Goal: Entertainment & Leisure: Consume media (video, audio)

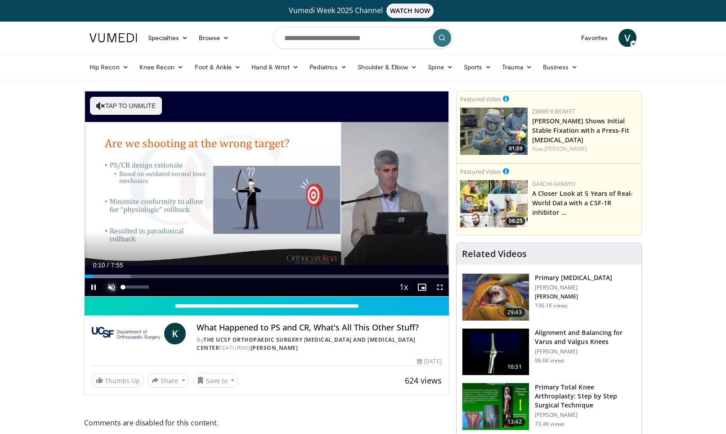
click at [104, 291] on span "Video Player" at bounding box center [112, 287] width 18 height 18
click at [436, 286] on span "Video Player" at bounding box center [440, 287] width 18 height 18
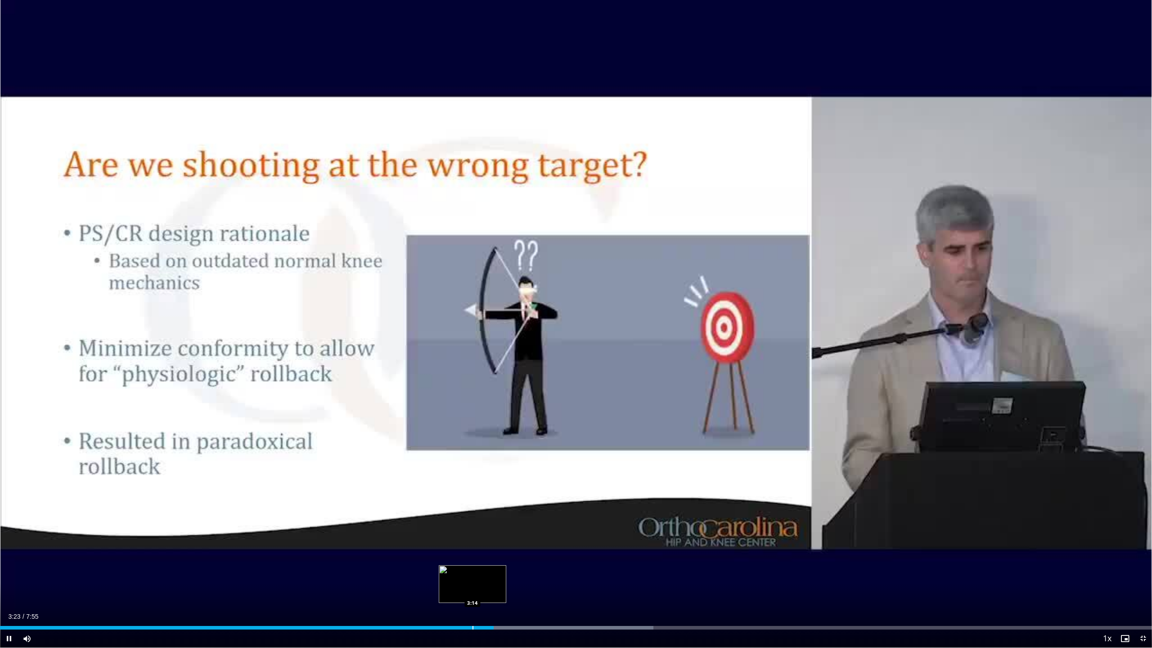
click at [472, 433] on div "Loaded : 56.73% 3:23 3:14" at bounding box center [576, 625] width 1152 height 9
click at [462, 433] on div "3:15" at bounding box center [237, 628] width 475 height 4
click at [447, 433] on div "3:10" at bounding box center [231, 628] width 463 height 4
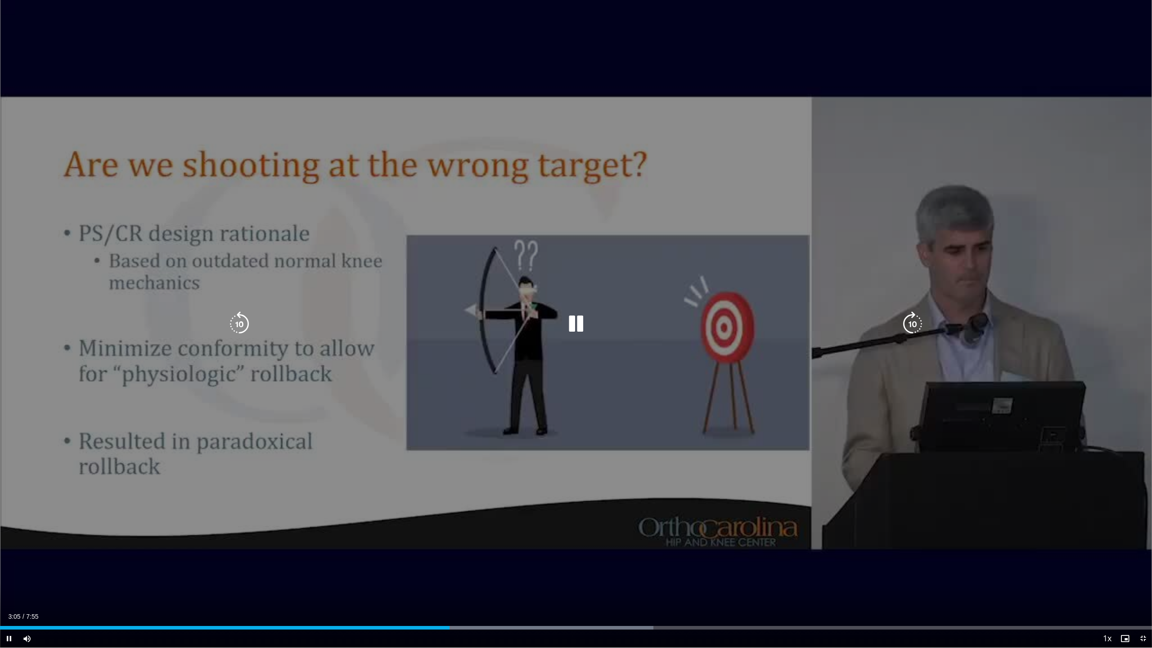
click at [440, 433] on video-js "**********" at bounding box center [576, 324] width 1152 height 648
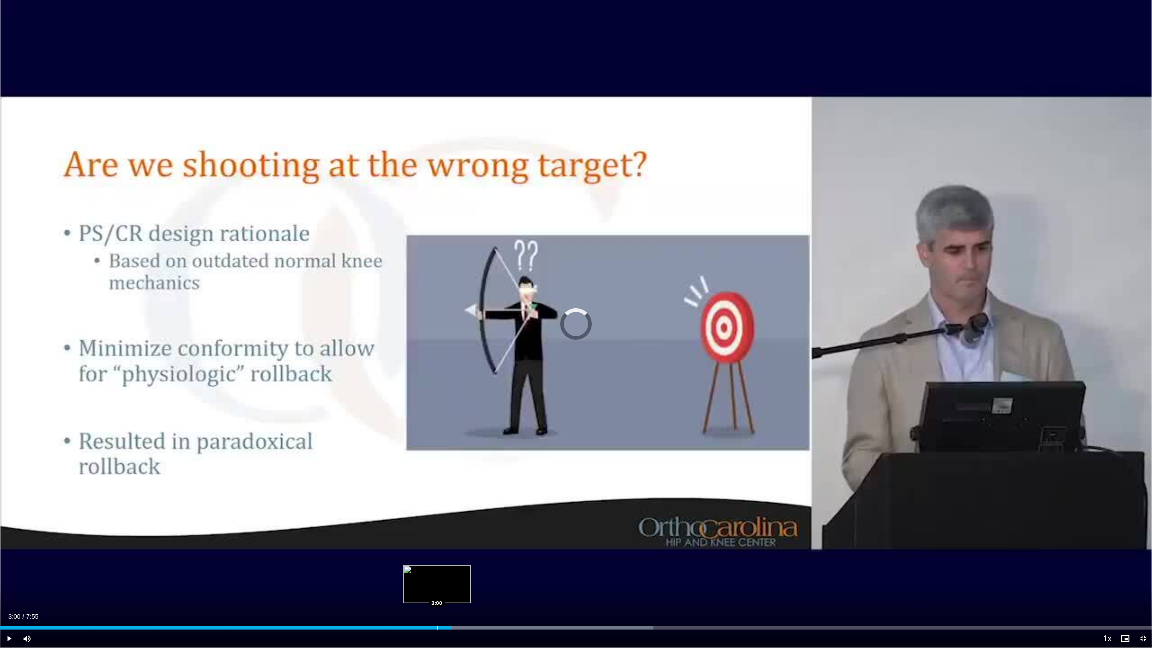
click at [437, 433] on div "Progress Bar" at bounding box center [437, 628] width 1 height 4
click at [425, 433] on div "Progress Bar" at bounding box center [425, 628] width 1 height 4
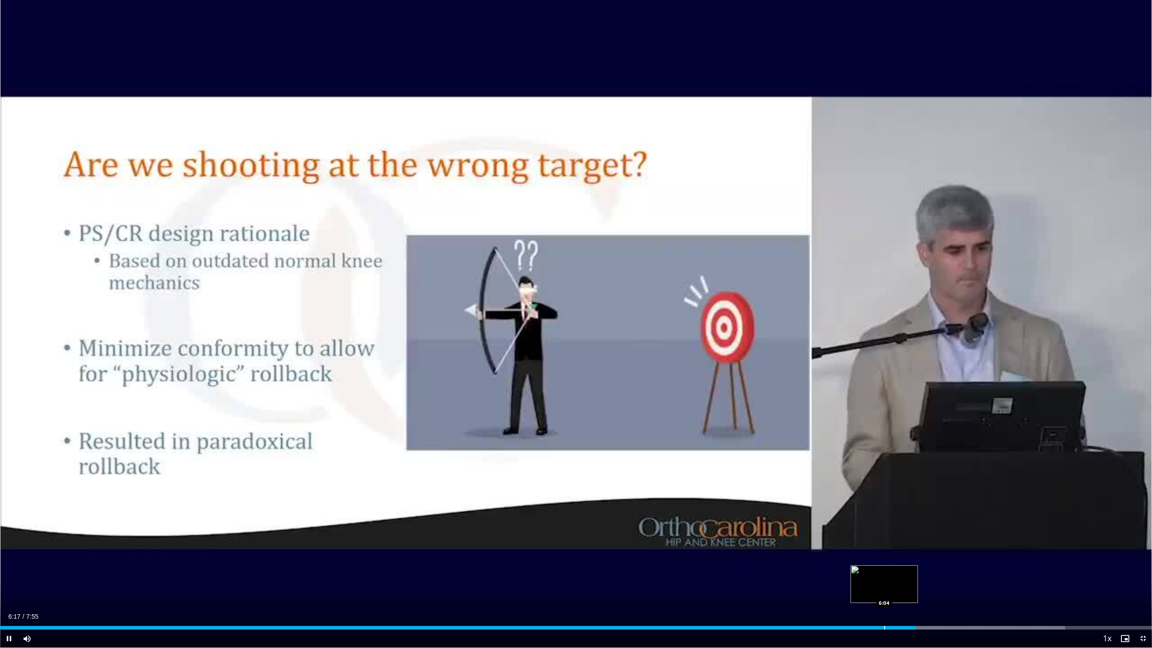
click at [726, 433] on div "Progress Bar" at bounding box center [884, 628] width 1 height 4
click at [726, 433] on div "Current Time 6:06 / Duration 7:55 Pause Skip Backward Skip Forward Mute 0% Load…" at bounding box center [576, 639] width 1152 height 18
click at [726, 433] on div "Progress Bar" at bounding box center [845, 628] width 1 height 4
click at [726, 433] on div "Progress Bar" at bounding box center [816, 628] width 1 height 4
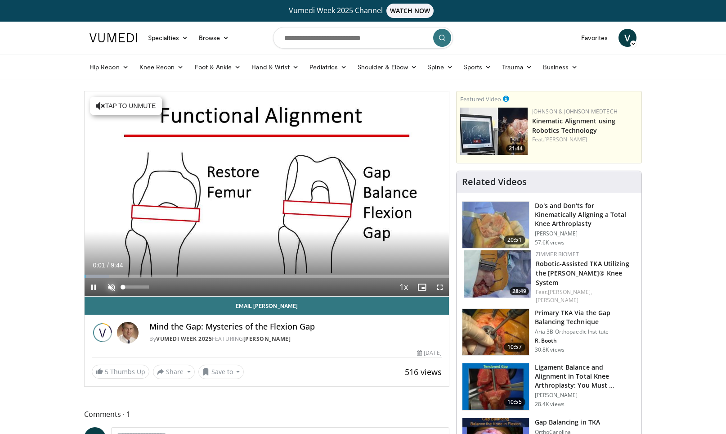
click at [116, 295] on span "Video Player" at bounding box center [112, 287] width 18 height 18
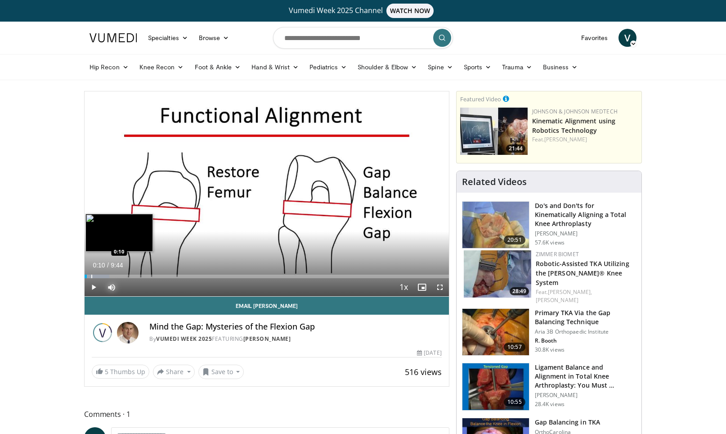
click at [91, 276] on div "Progress Bar" at bounding box center [91, 277] width 1 height 4
click at [97, 277] on div "Progress Bar" at bounding box center [97, 277] width 1 height 4
click at [105, 277] on div "Progress Bar" at bounding box center [105, 277] width 1 height 4
click at [444, 285] on span "Video Player" at bounding box center [440, 287] width 18 height 18
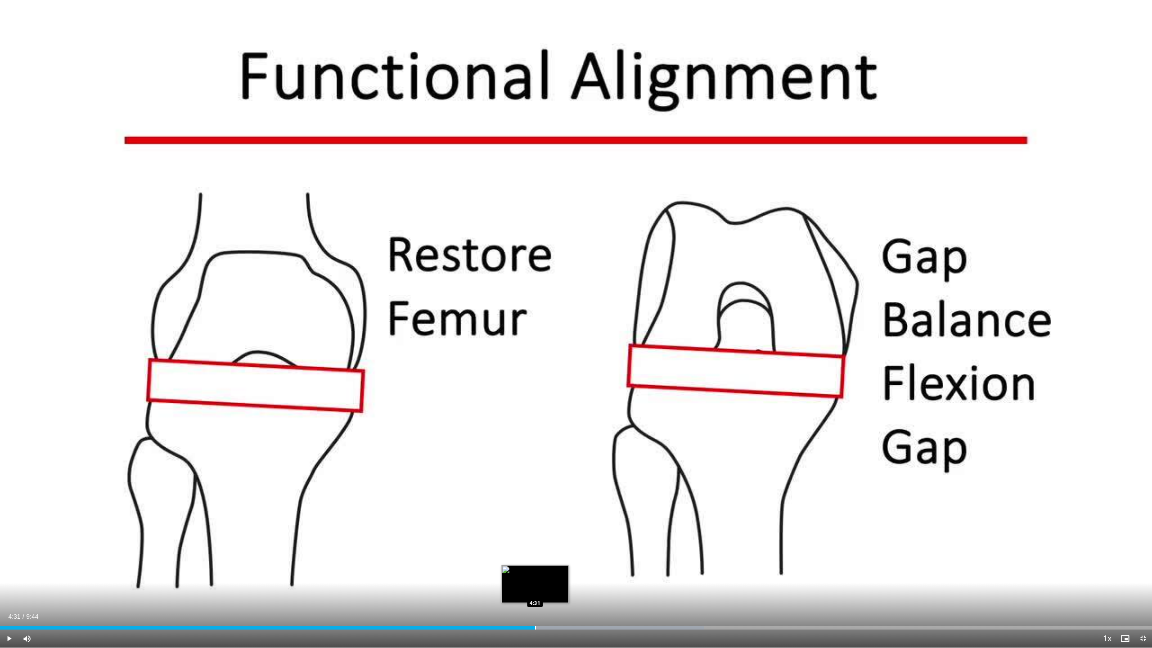
click at [535, 433] on div "Loaded : 61.12% 4:31 4:31" at bounding box center [576, 625] width 1152 height 9
click at [513, 433] on div "Progress Bar" at bounding box center [513, 628] width 1 height 4
click at [487, 433] on div "Loaded : 42.44% 4:07 4:07" at bounding box center [576, 628] width 1152 height 4
click at [473, 433] on div "Current Time 4:07 / Duration 9:44 Pause Skip Backward Skip Forward Mute 0% Load…" at bounding box center [576, 639] width 1152 height 18
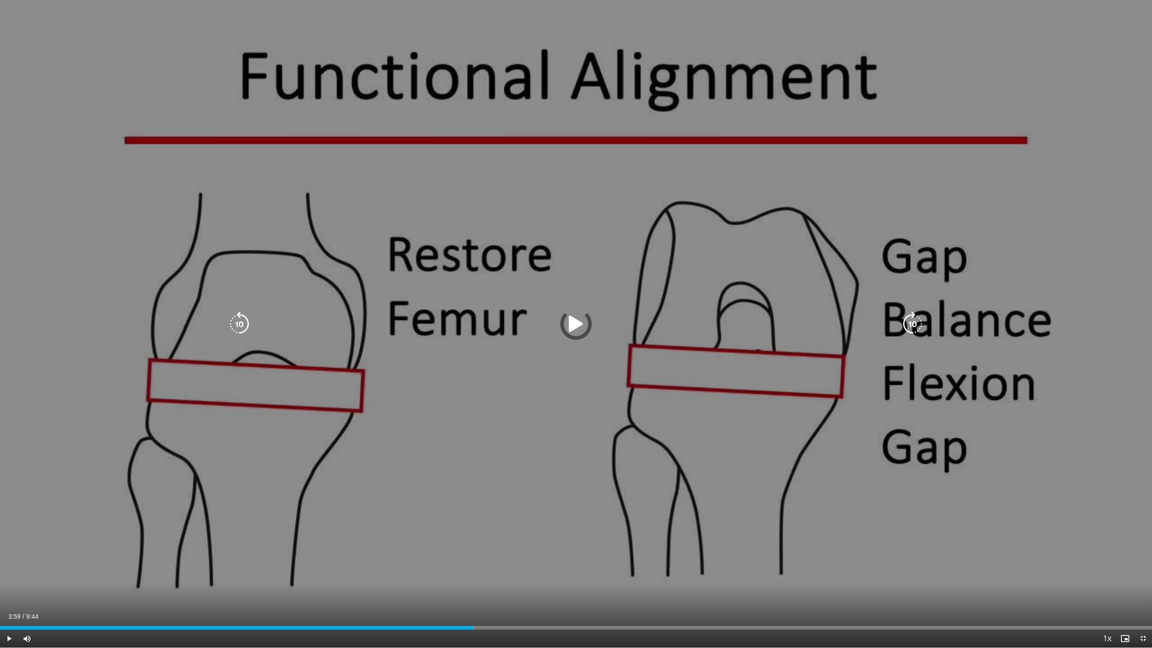
click at [473, 433] on div "Loaded : 41.13% 3:59 4:06" at bounding box center [576, 628] width 1152 height 4
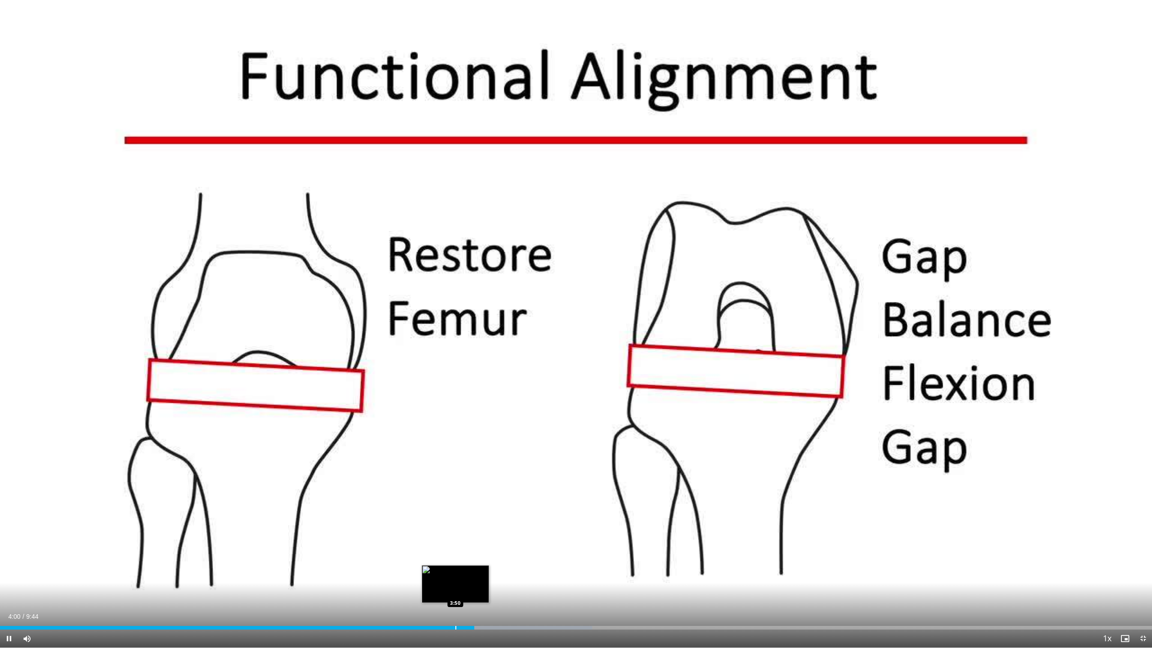
click at [454, 433] on div "Loaded : 51.41% 4:00 3:50" at bounding box center [576, 628] width 1152 height 4
click at [436, 433] on div "Loaded : 39.05% 3:40 3:41" at bounding box center [576, 628] width 1152 height 4
click at [412, 433] on div "Loaded : 49.24% 3:42 3:29" at bounding box center [576, 628] width 1152 height 4
click at [448, 433] on div "Progress Bar" at bounding box center [448, 628] width 1 height 4
click at [457, 433] on div "Progress Bar" at bounding box center [457, 628] width 1 height 4
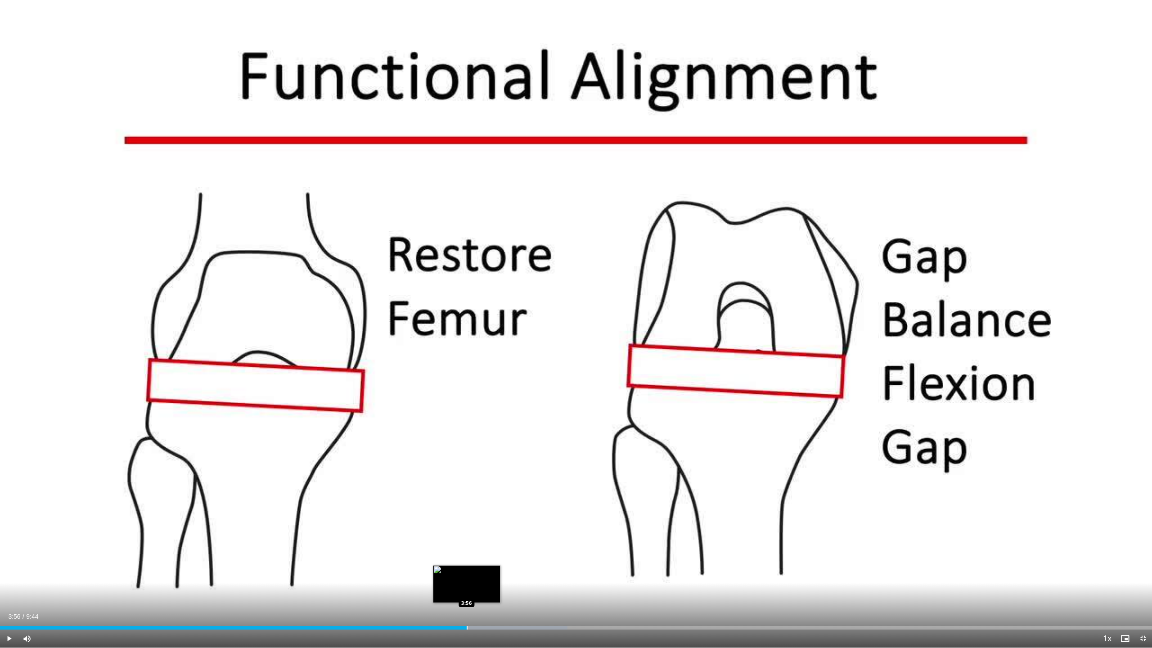
click at [467, 433] on div "Progress Bar" at bounding box center [467, 628] width 1 height 4
click at [495, 433] on div "Loaded : 53.12% 4:08 4:10" at bounding box center [576, 625] width 1152 height 9
click at [507, 433] on div "Loaded : 54.33% 4:11 4:17" at bounding box center [576, 625] width 1152 height 9
click at [523, 433] on div "Progress Bar" at bounding box center [523, 628] width 1 height 4
click at [541, 433] on div "Loaded : 56.03% 4:34 4:34" at bounding box center [576, 628] width 1152 height 4
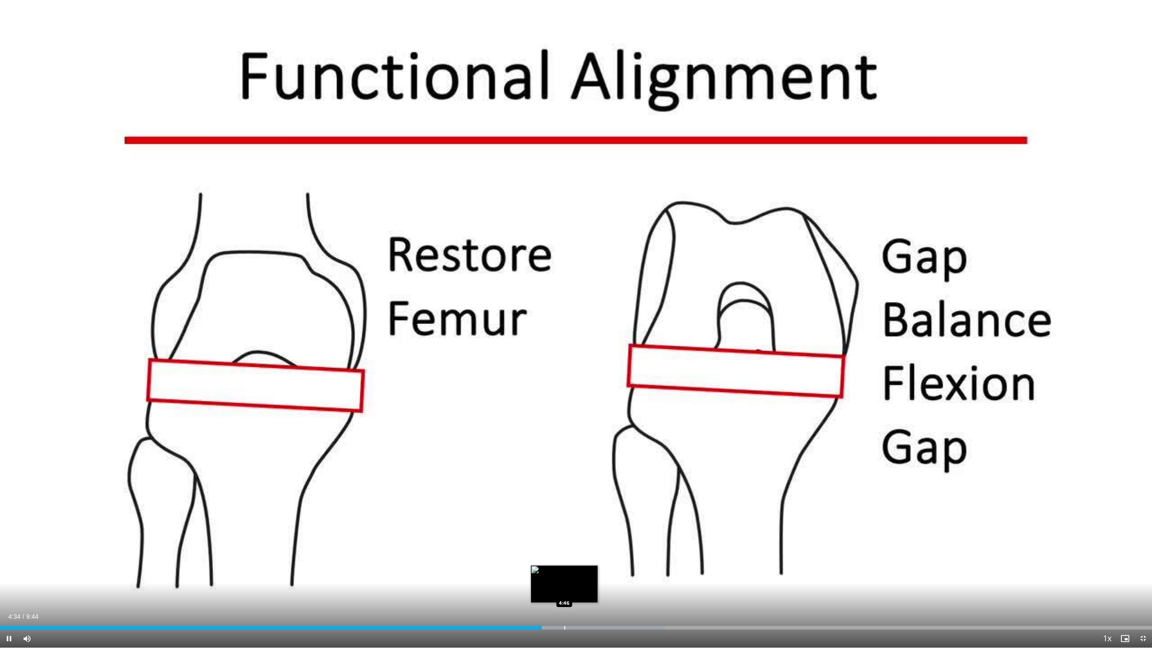
click at [566, 433] on div "Progress Bar" at bounding box center [576, 628] width 180 height 4
click at [584, 433] on div "Loaded : 59.43% 4:47 4:54" at bounding box center [576, 628] width 1152 height 4
click at [600, 433] on div "Loaded : 61.12% 5:04 5:03" at bounding box center [576, 628] width 1152 height 4
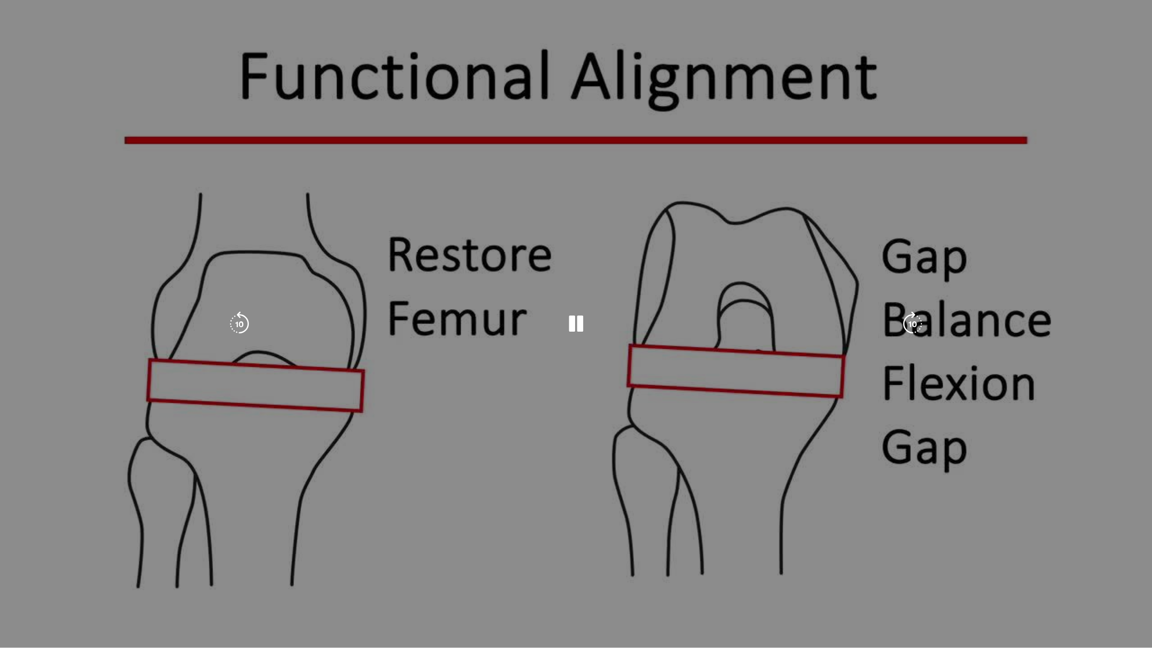
click at [626, 433] on div "10 seconds Tap to unmute" at bounding box center [576, 324] width 1152 height 648
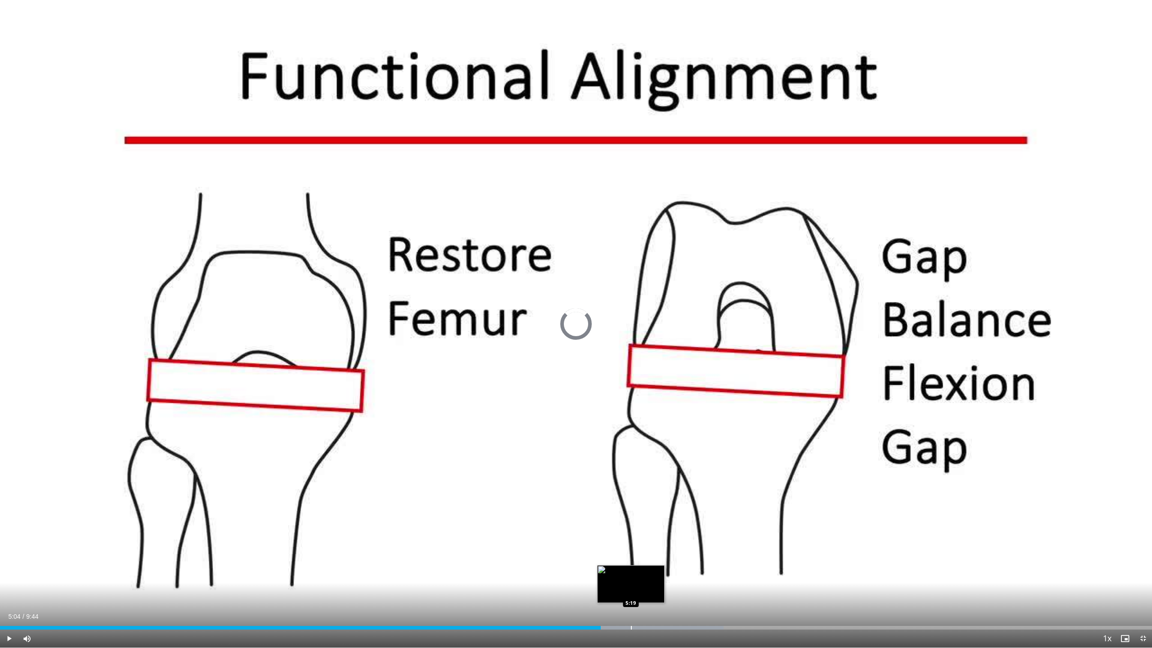
click at [631, 433] on div "Progress Bar" at bounding box center [631, 628] width 1 height 4
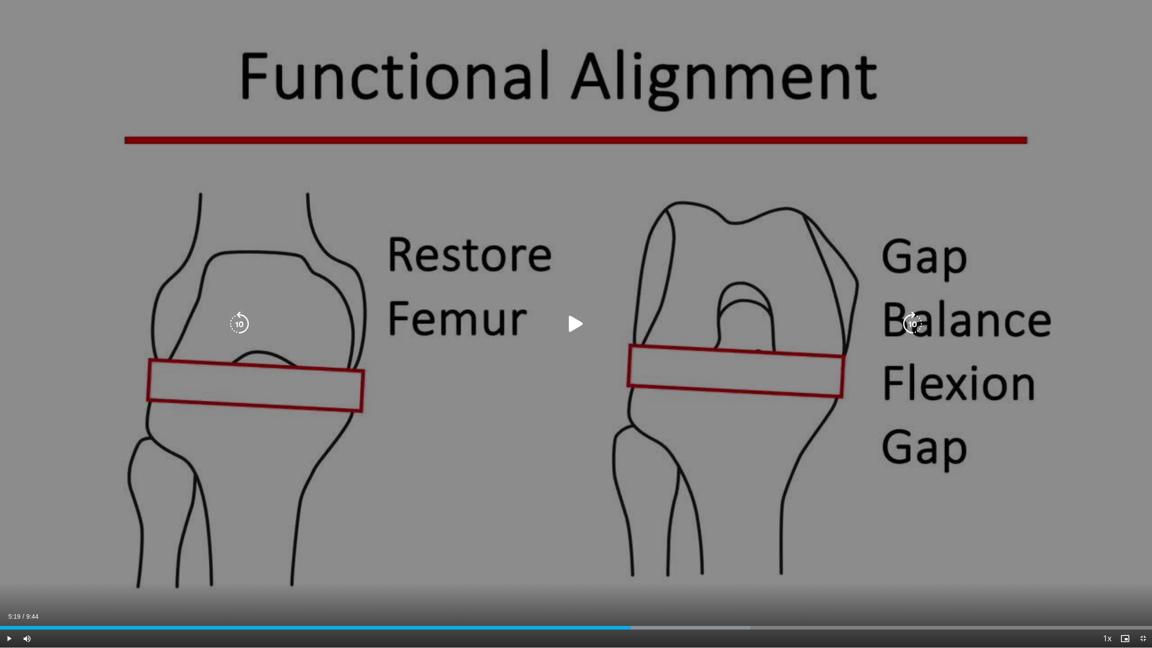
click at [611, 433] on div "10 seconds Tap to unmute" at bounding box center [576, 324] width 1152 height 648
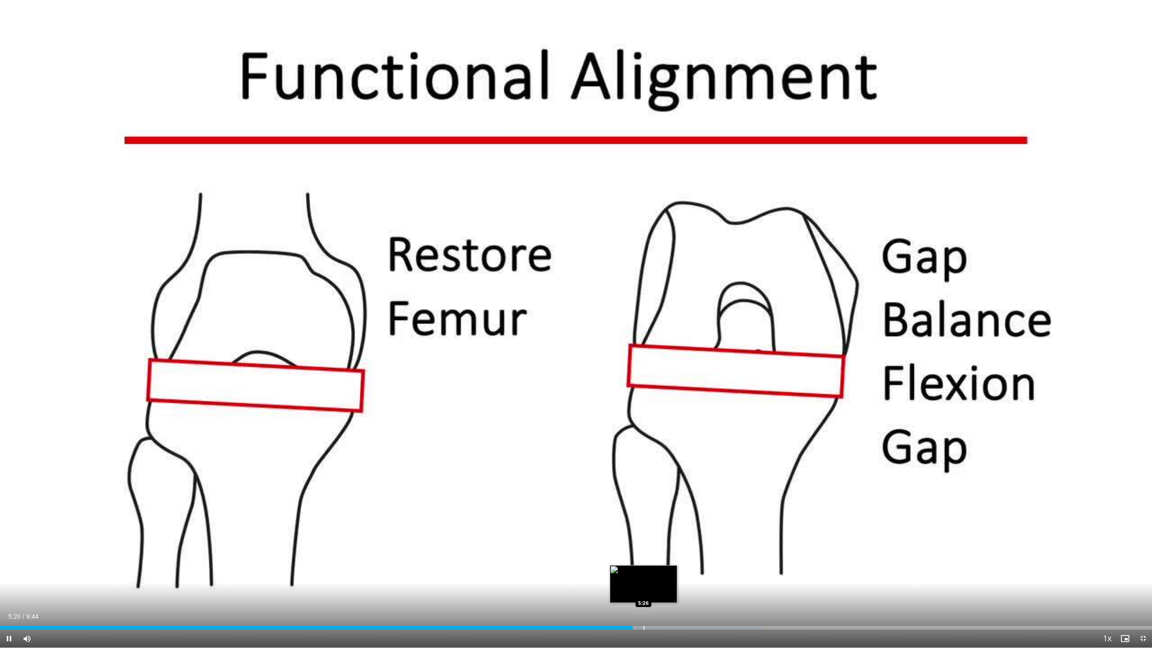
drag, startPoint x: 648, startPoint y: 627, endPoint x: 654, endPoint y: 626, distance: 6.3
click at [645, 433] on div "Progress Bar" at bounding box center [644, 628] width 1 height 4
click at [676, 433] on div "Loaded : 68.54% 5:39 5:42" at bounding box center [576, 628] width 1152 height 4
click at [696, 433] on div "Progress Bar" at bounding box center [711, 628] width 182 height 4
click at [713, 433] on div "Loaded : 69.61% 5:52 6:00" at bounding box center [576, 628] width 1152 height 4
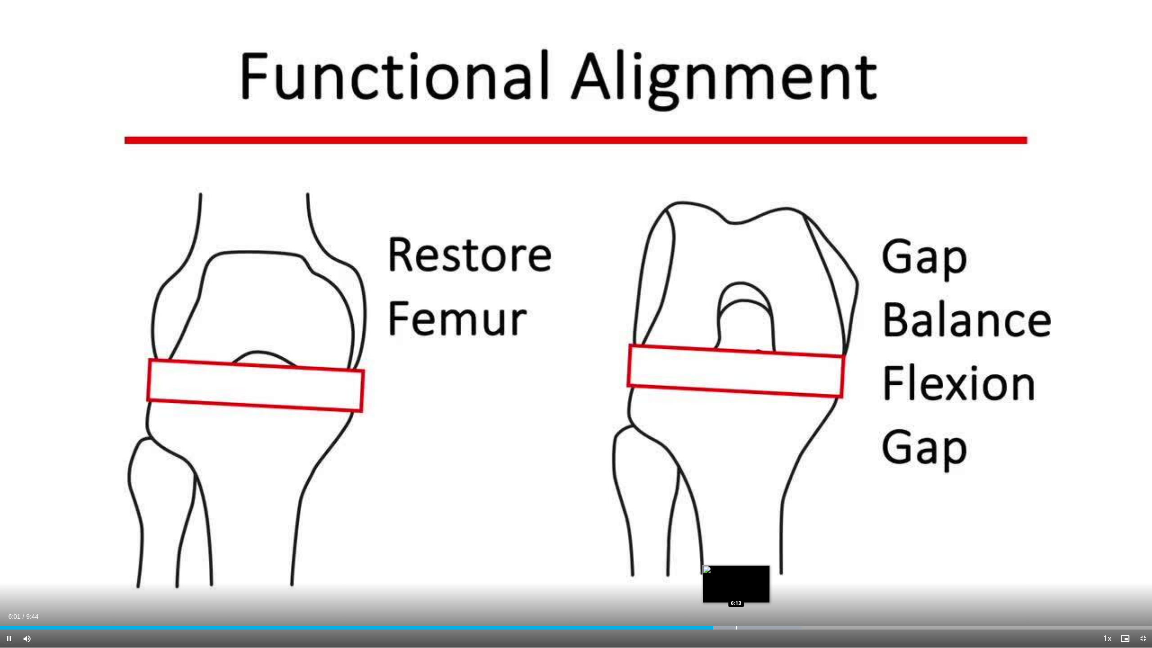
click at [726, 433] on div "Progress Bar" at bounding box center [736, 628] width 1 height 4
click at [726, 433] on div "Loaded : 78.83% 6:38 6:42" at bounding box center [576, 625] width 1152 height 9
click at [726, 433] on div "Loaded : 79.80% 6:43 6:45" at bounding box center [576, 625] width 1152 height 9
click at [726, 433] on div "Loaded : 80.54% 6:50 6:55" at bounding box center [576, 625] width 1152 height 9
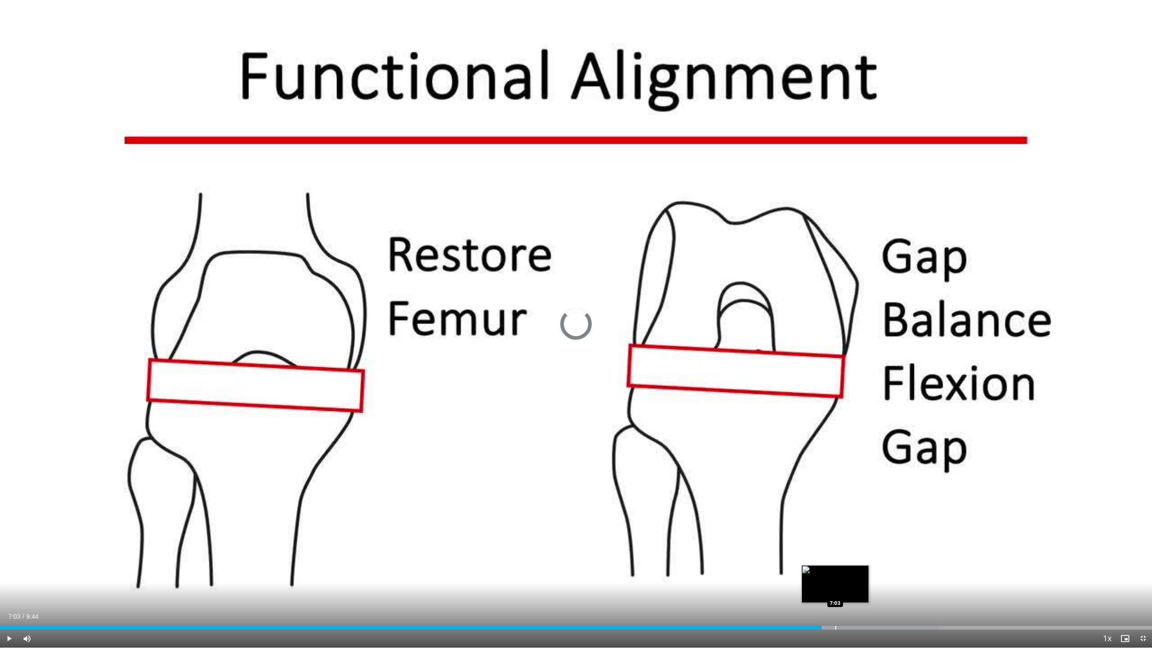
click at [726, 433] on div "Loaded : 81.50% 6:56 7:03" at bounding box center [576, 625] width 1152 height 9
drag, startPoint x: 857, startPoint y: 625, endPoint x: 847, endPoint y: 625, distance: 10.4
click at [726, 433] on div "Loaded : 83.20% 7:14 7:14" at bounding box center [576, 625] width 1152 height 9
click at [726, 433] on div "Loaded : 84.90% 7:14 6:25" at bounding box center [576, 625] width 1152 height 9
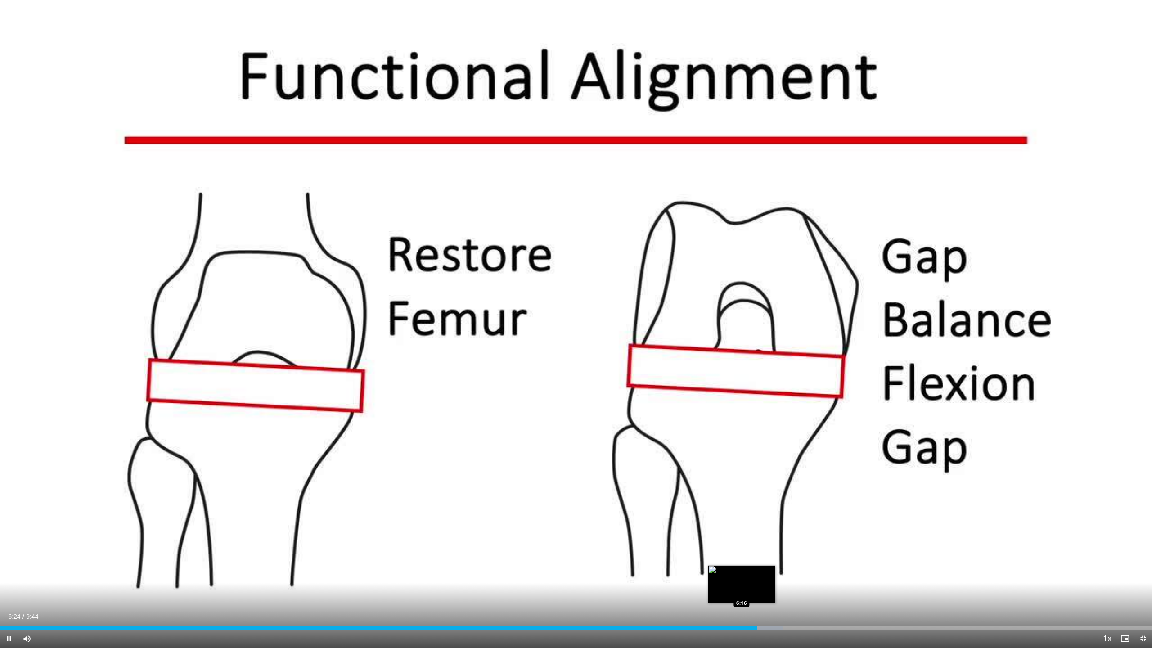
click at [726, 433] on div "Loaded : 67.92% 6:24 6:16" at bounding box center [576, 628] width 1152 height 4
click at [710, 433] on div "Progress Bar" at bounding box center [710, 628] width 1 height 4
click at [675, 433] on div "Loaded : 64.52% 5:54 5:45" at bounding box center [576, 628] width 1152 height 4
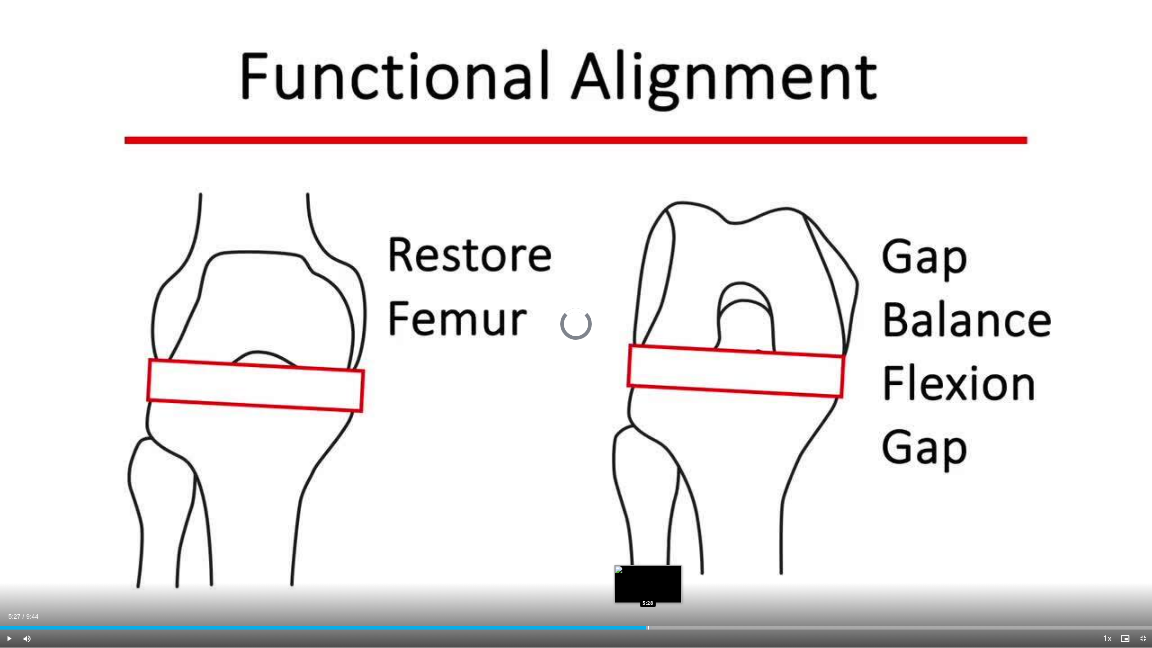
click at [646, 433] on div "Loaded : 56.55% 5:27 5:28" at bounding box center [576, 625] width 1152 height 9
click at [623, 433] on div "Loaded : 62.82% 5:27 5:17" at bounding box center [576, 625] width 1152 height 9
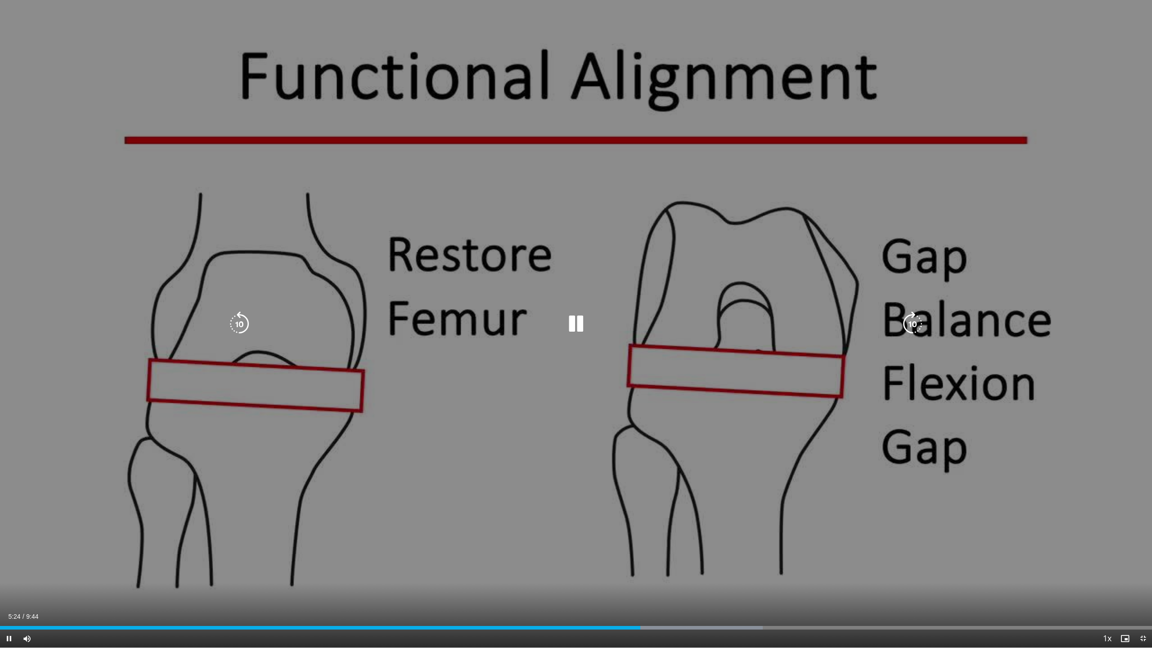
click at [721, 433] on div "Current Time 5:24 / Duration 9:44 Pause Skip Backward Skip Forward Mute 0% Load…" at bounding box center [576, 639] width 1152 height 18
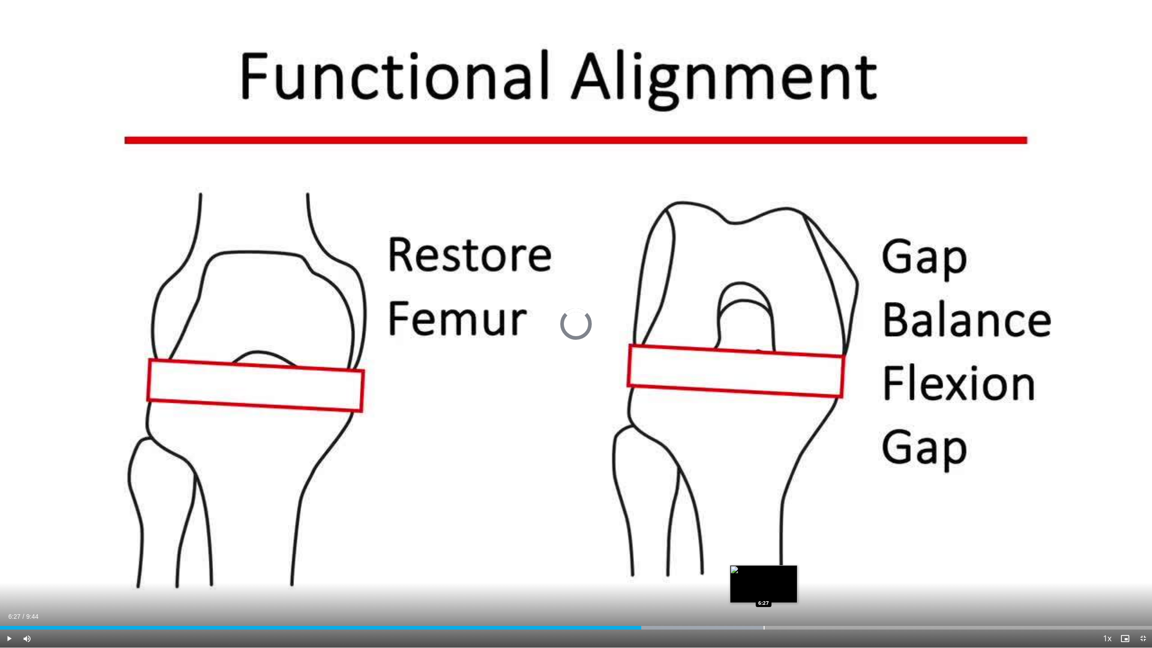
click at [726, 433] on div "Progress Bar" at bounding box center [764, 628] width 1 height 4
click at [726, 433] on div "Loaded : 71.31% 6:50 6:50" at bounding box center [576, 628] width 1152 height 4
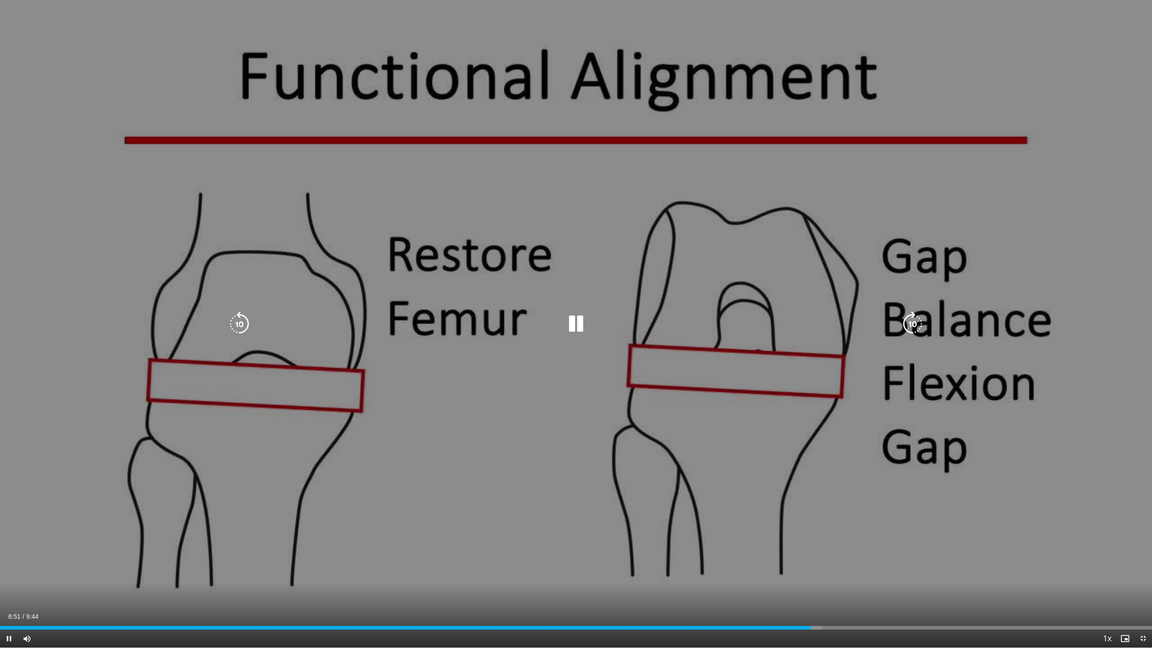
click at [726, 433] on div "Current Time 6:51 / Duration 9:44 Pause Skip Backward Skip Forward Mute 0% Load…" at bounding box center [576, 639] width 1152 height 18
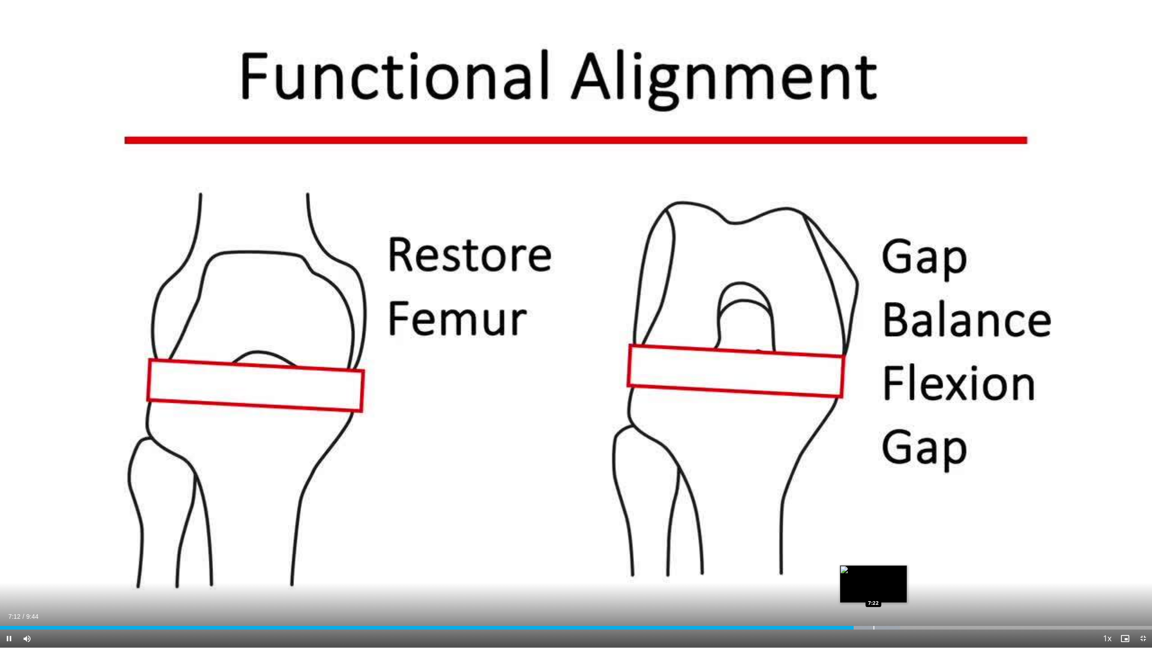
click at [726, 433] on div "Loaded : 78.11% 7:12 7:22" at bounding box center [576, 625] width 1152 height 9
click at [726, 433] on div "Progress Bar" at bounding box center [884, 628] width 71 height 4
drag, startPoint x: 943, startPoint y: 631, endPoint x: 951, endPoint y: 628, distance: 8.1
click at [726, 433] on div "Current Time 7:56 / Duration 9:44 Pause Skip Backward Skip Forward Mute 0% Load…" at bounding box center [576, 639] width 1152 height 18
drag, startPoint x: 951, startPoint y: 628, endPoint x: 960, endPoint y: 627, distance: 9.1
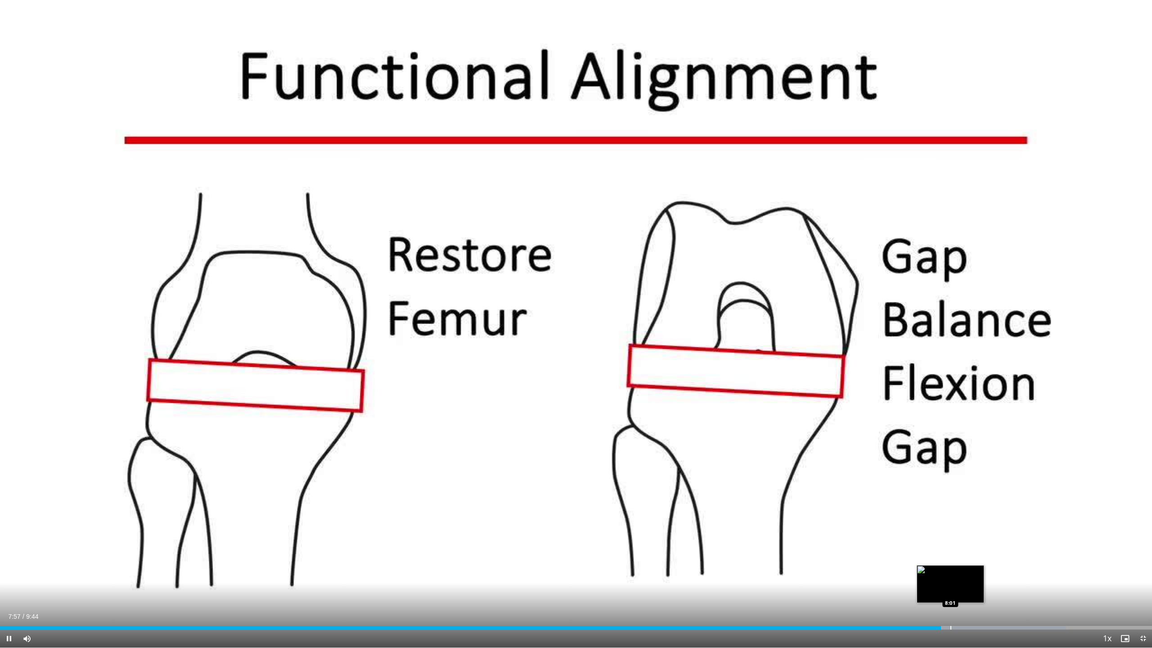
click at [726, 433] on div "Progress Bar" at bounding box center [951, 628] width 1 height 4
click at [726, 433] on div "Progress Bar" at bounding box center [982, 628] width 1 height 4
click at [726, 433] on div "Loaded : 93.39% 8:18 8:31" at bounding box center [576, 625] width 1152 height 9
click at [726, 433] on div "Loaded : 93.39% 8:42 8:42" at bounding box center [576, 625] width 1152 height 9
click at [726, 433] on div "Loaded : 98.48% 8:56 8:56" at bounding box center [576, 625] width 1152 height 9
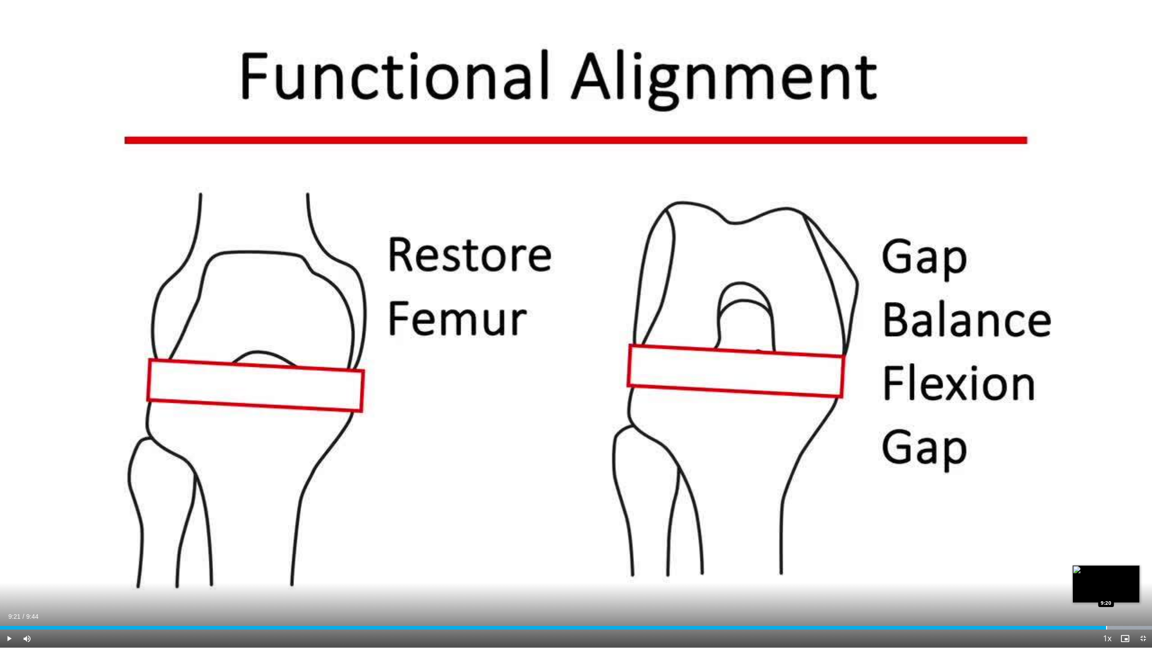
click at [726, 433] on div "Loaded : 100.00% 9:21 9:20" at bounding box center [576, 625] width 1152 height 9
click at [726, 433] on div "Progress Bar" at bounding box center [1123, 628] width 1 height 4
click at [726, 433] on div "Progress Bar" at bounding box center [1136, 628] width 1 height 4
click at [726, 433] on span "Video Player" at bounding box center [1143, 639] width 18 height 18
